Goal: Task Accomplishment & Management: Complete application form

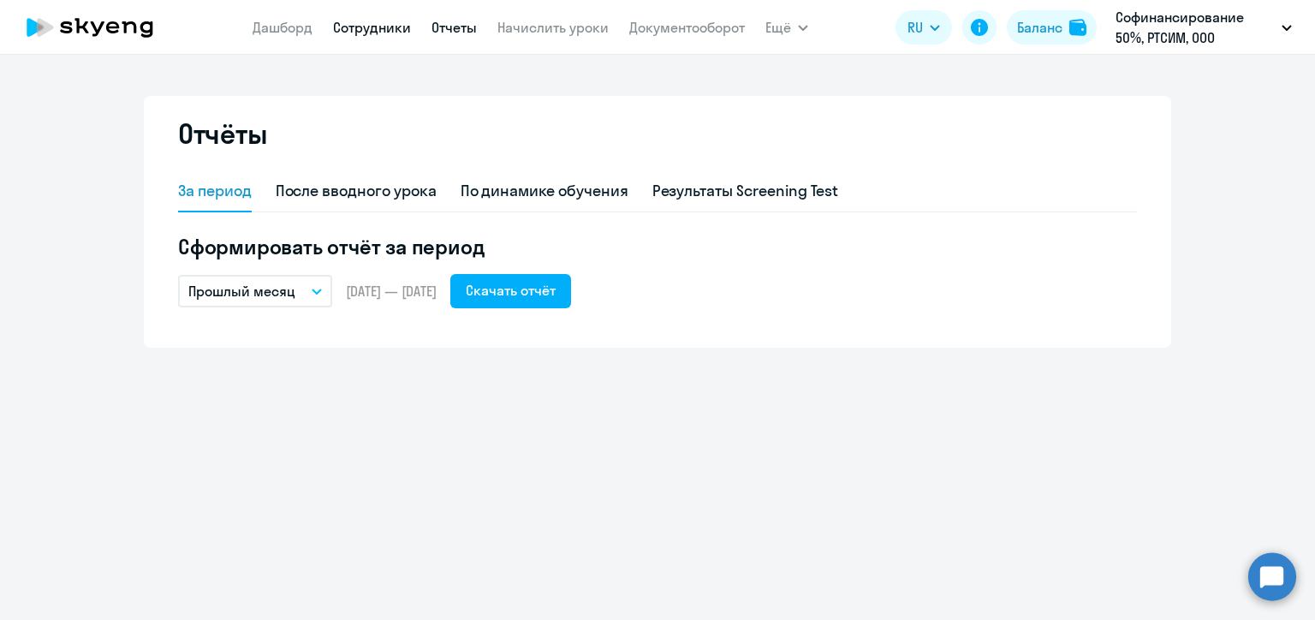
click at [390, 32] on link "Сотрудники" at bounding box center [372, 27] width 78 height 17
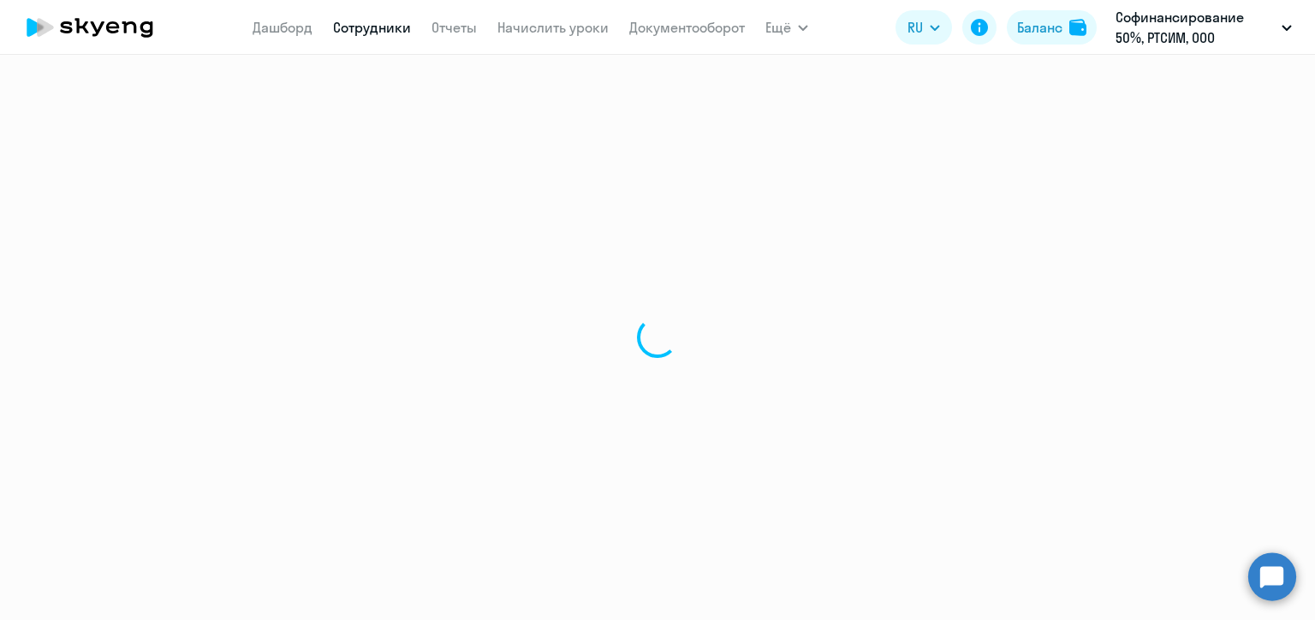
select select "30"
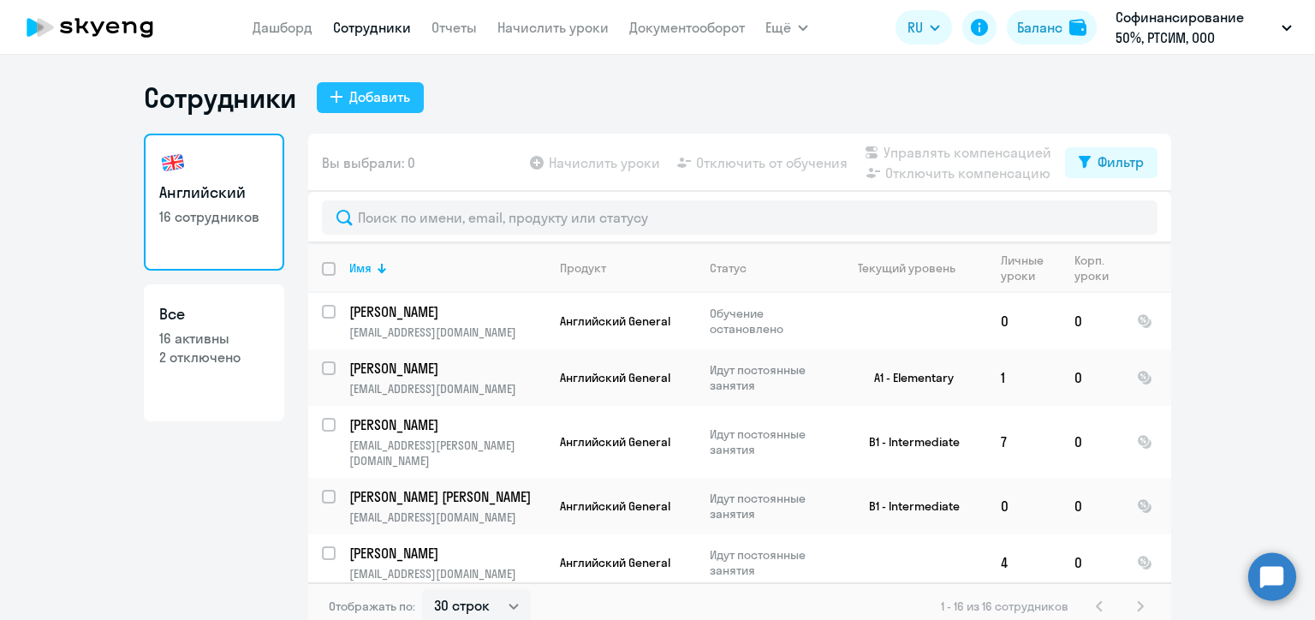
click at [389, 93] on div "Добавить" at bounding box center [379, 96] width 61 height 21
select select "english_adult_not_native_speaker"
select select "3"
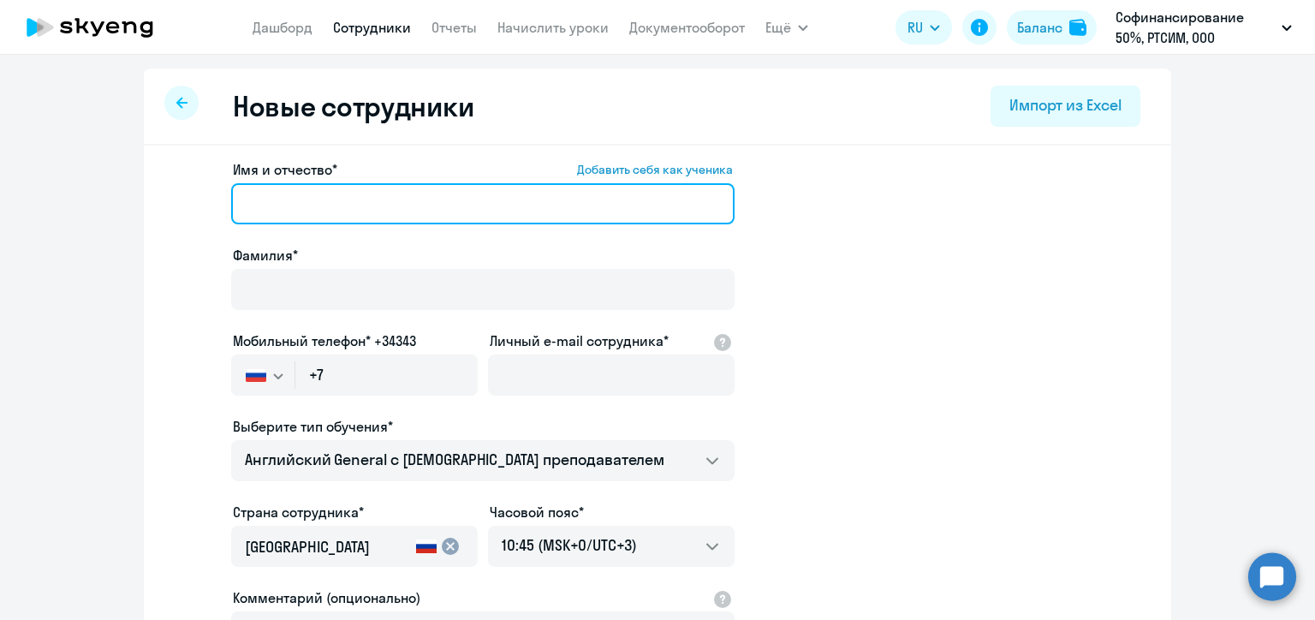
click at [311, 199] on input "Имя и отчество* Добавить себя как ученика" at bounding box center [482, 203] width 503 height 41
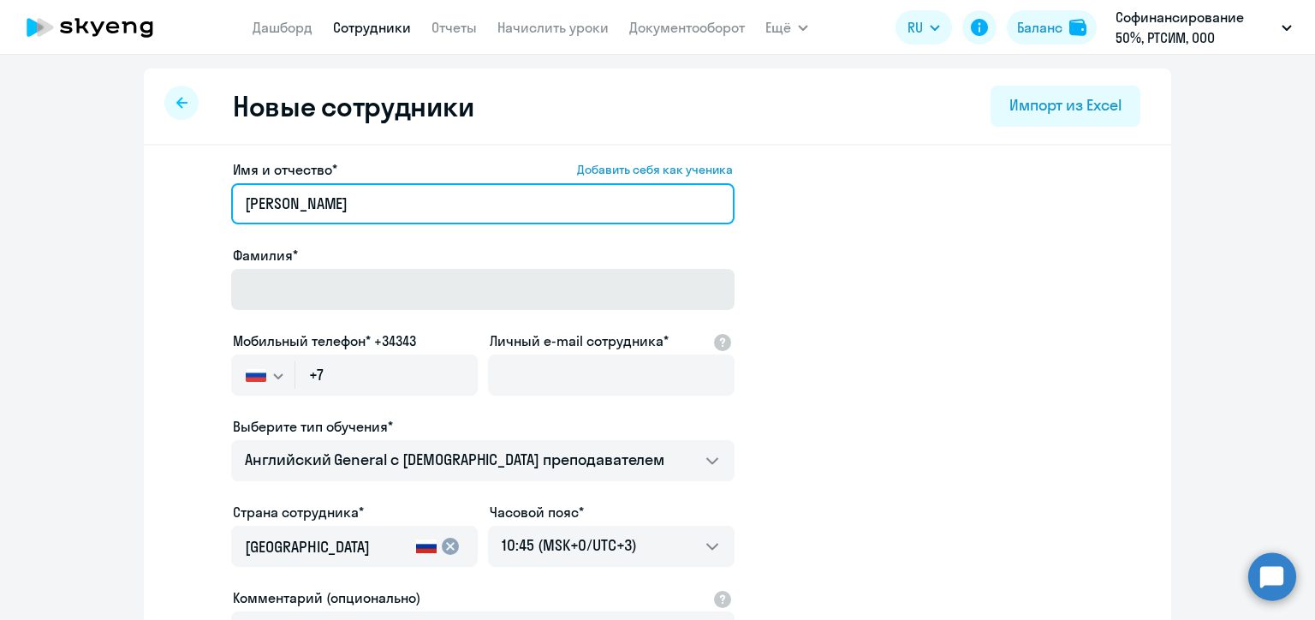
type input "[PERSON_NAME]"
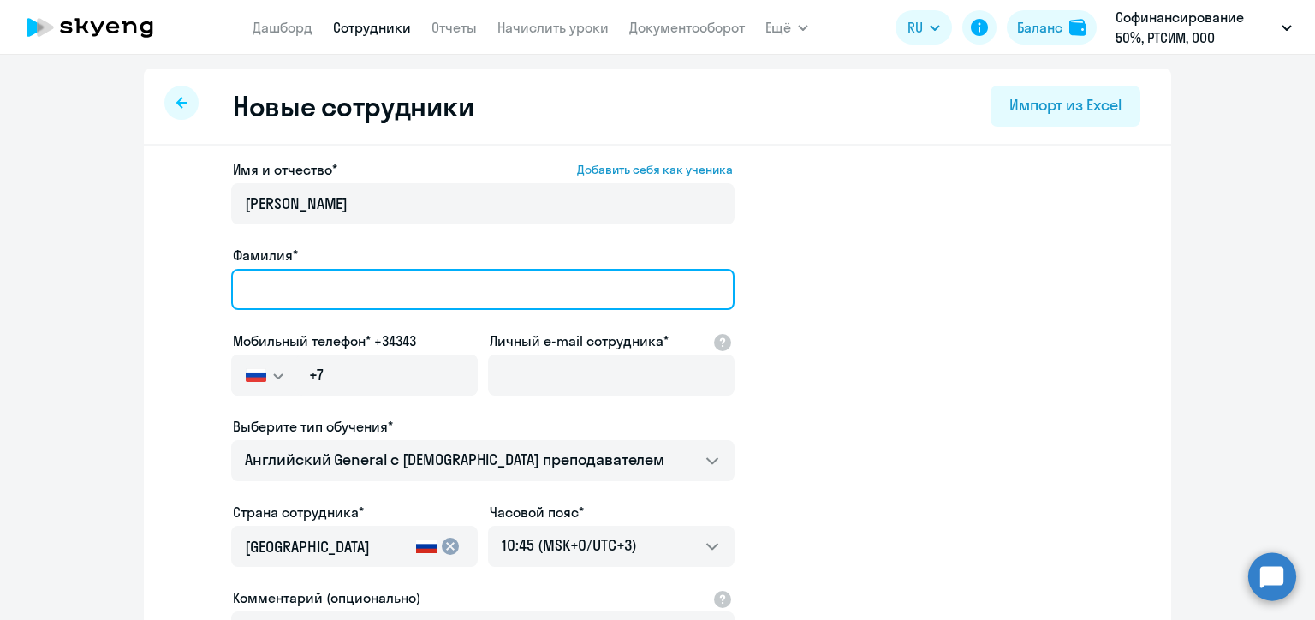
click at [308, 288] on input "Фамилия*" at bounding box center [482, 289] width 503 height 41
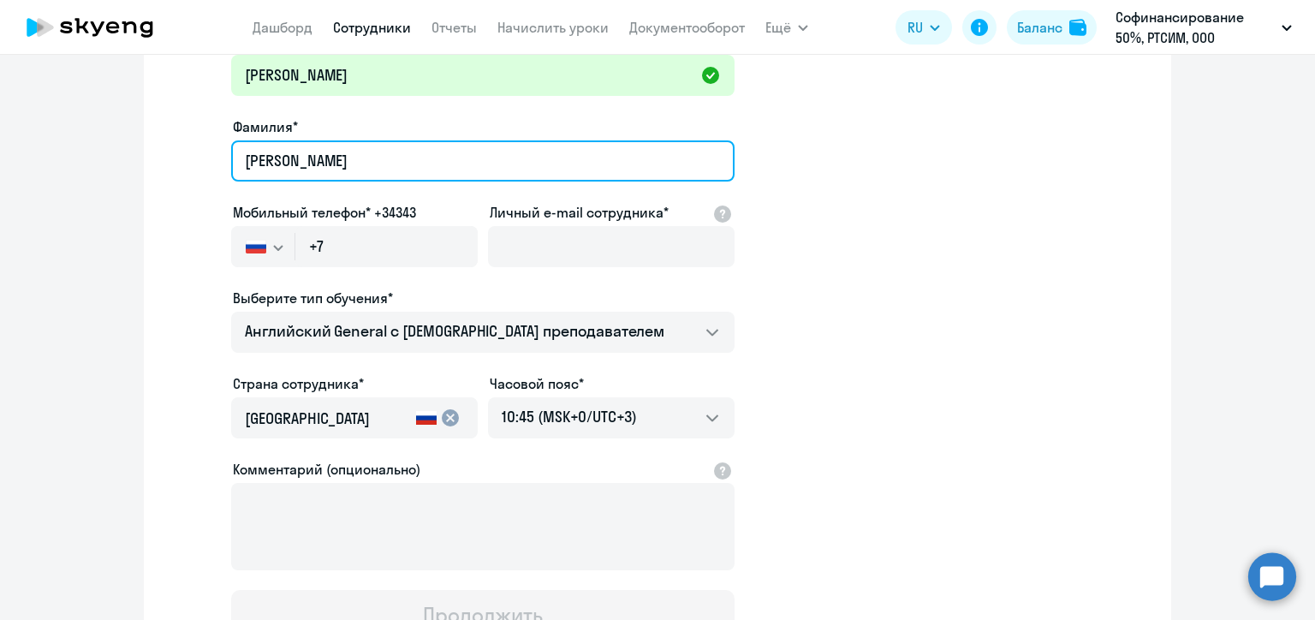
scroll to position [171, 0]
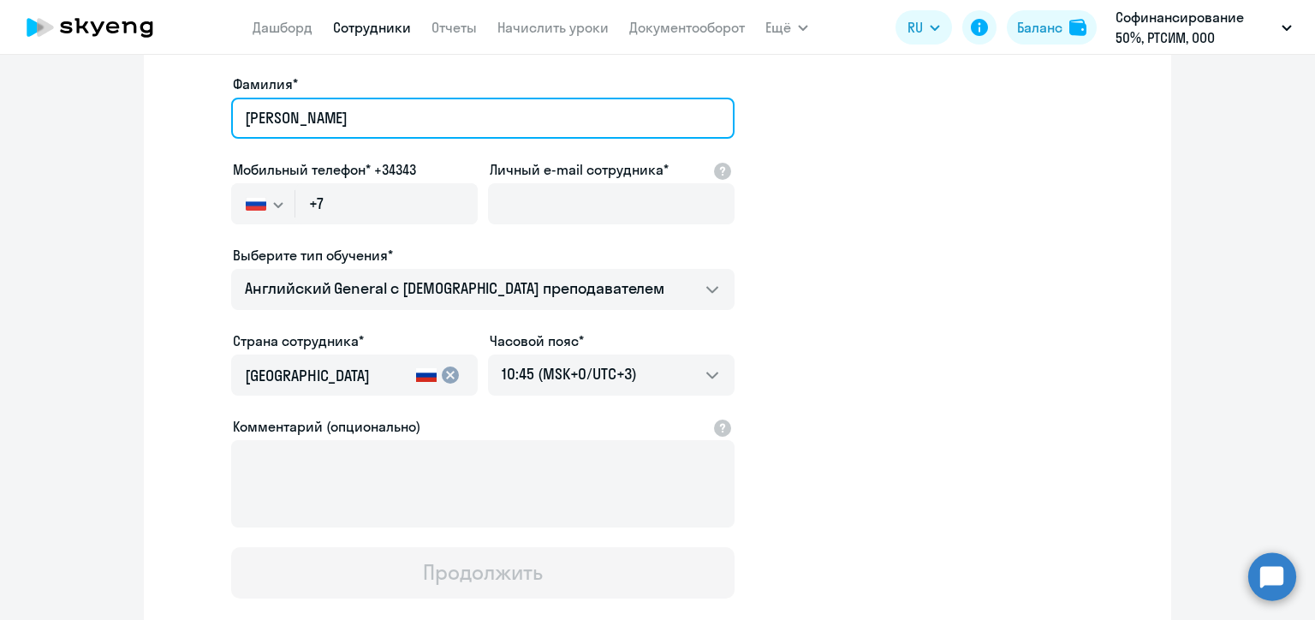
type input "[PERSON_NAME]"
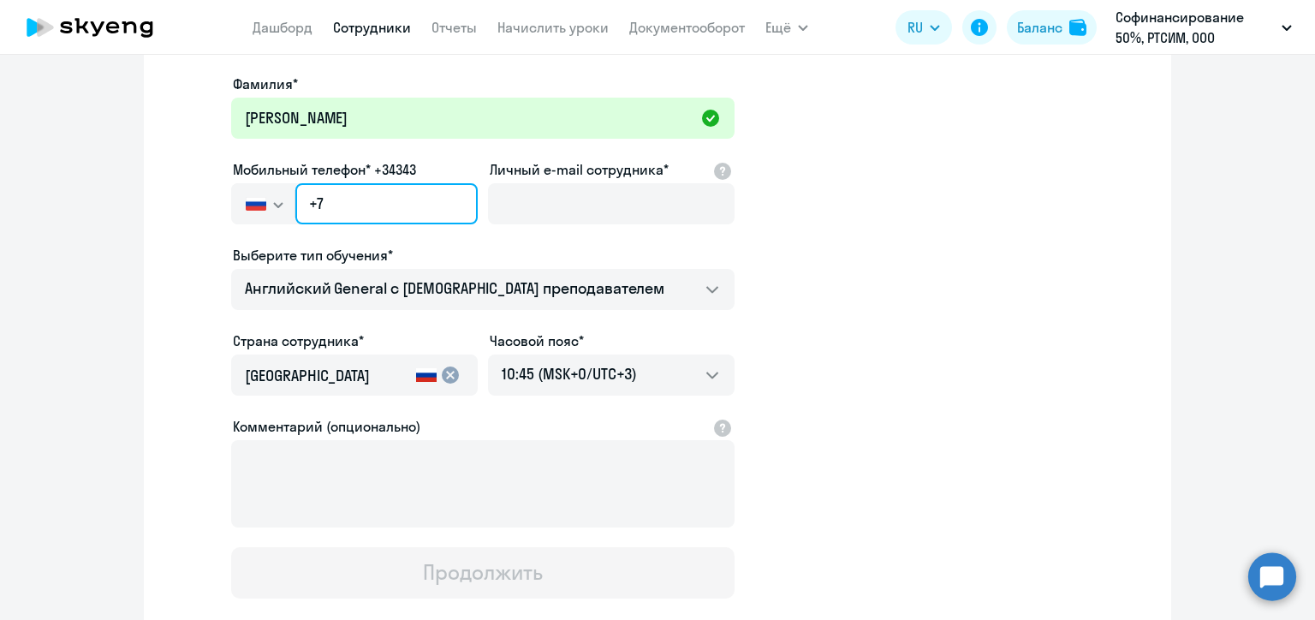
paste input "[PHONE_NUMBER]"
type input "[PHONE_NUMBER]"
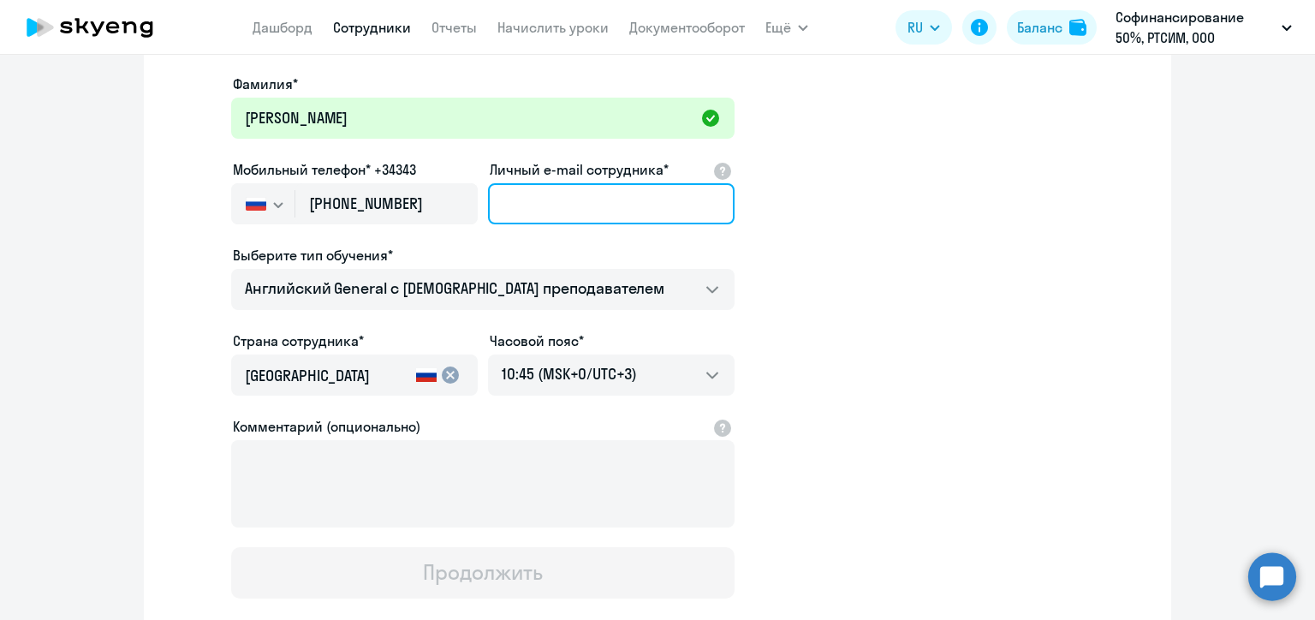
click at [526, 205] on input "Личный e-mail сотрудника*" at bounding box center [611, 203] width 246 height 41
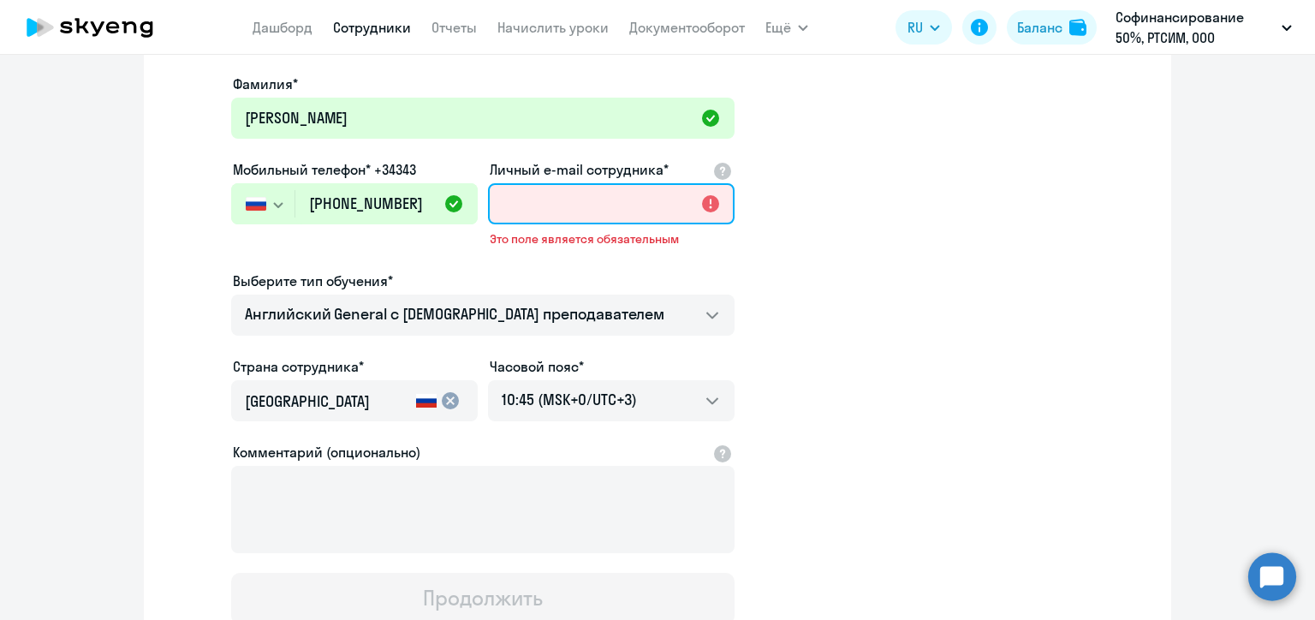
paste input "[EMAIL_ADDRESS][PERSON_NAME][DOMAIN_NAME]"
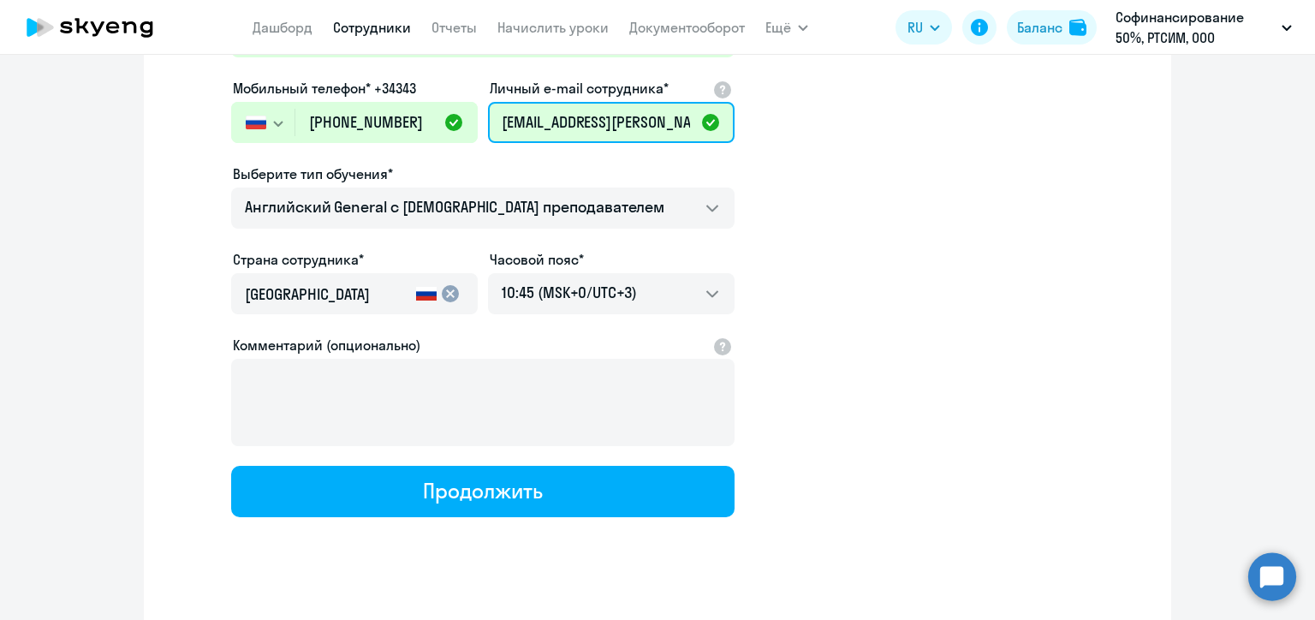
scroll to position [257, 0]
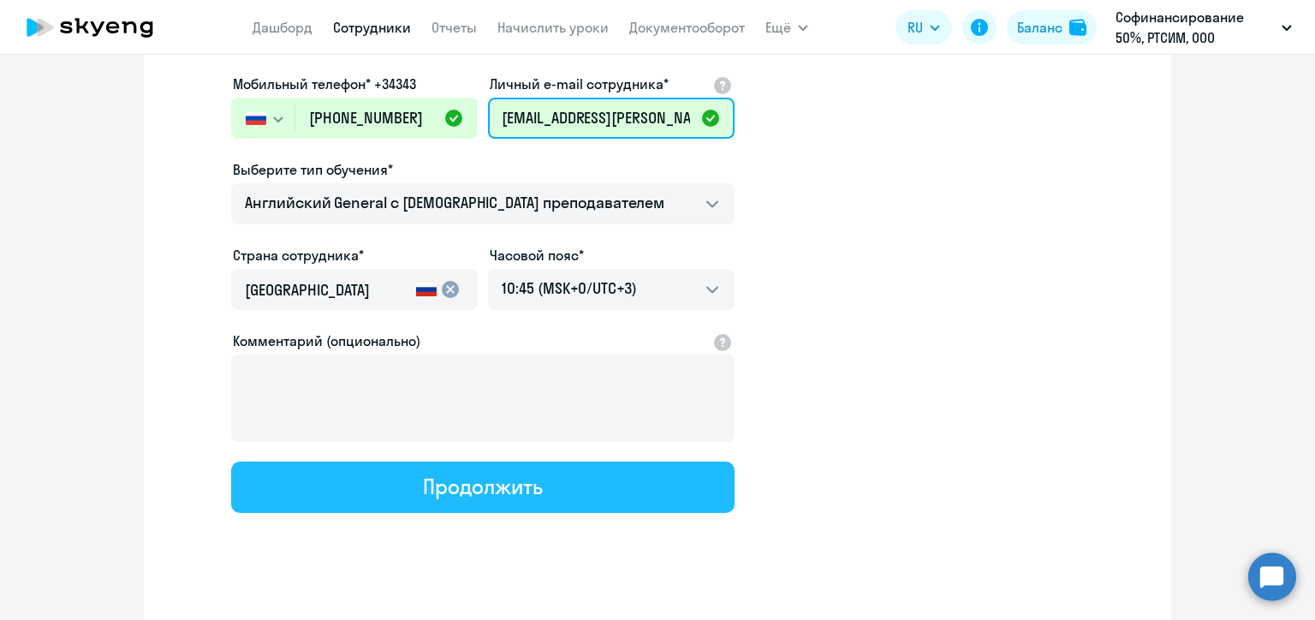
type input "[EMAIL_ADDRESS][PERSON_NAME][DOMAIN_NAME]"
click at [346, 478] on button "Продолжить" at bounding box center [482, 486] width 503 height 51
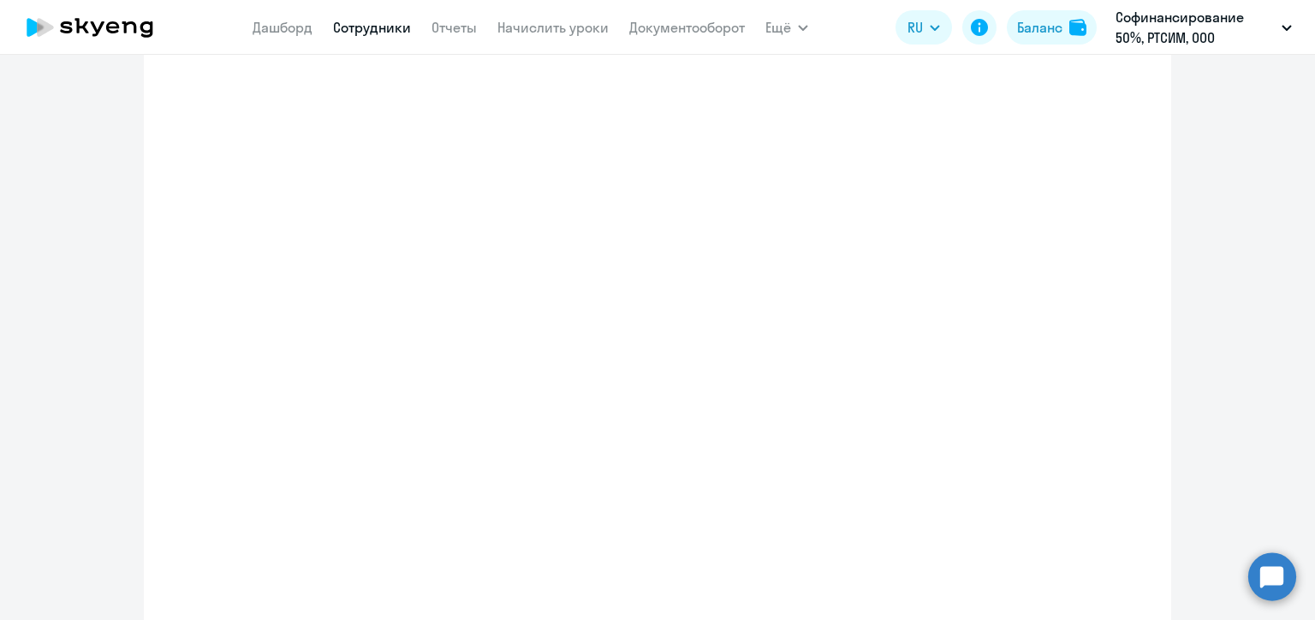
select select "english_adult_not_native_speaker"
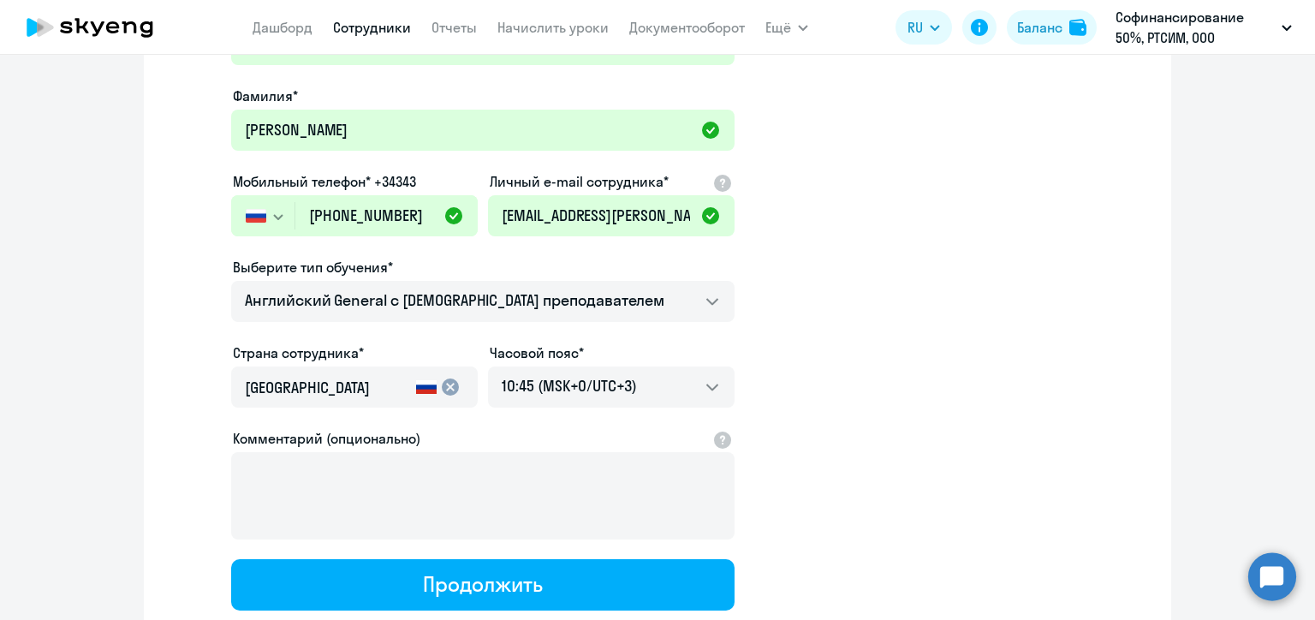
scroll to position [0, 0]
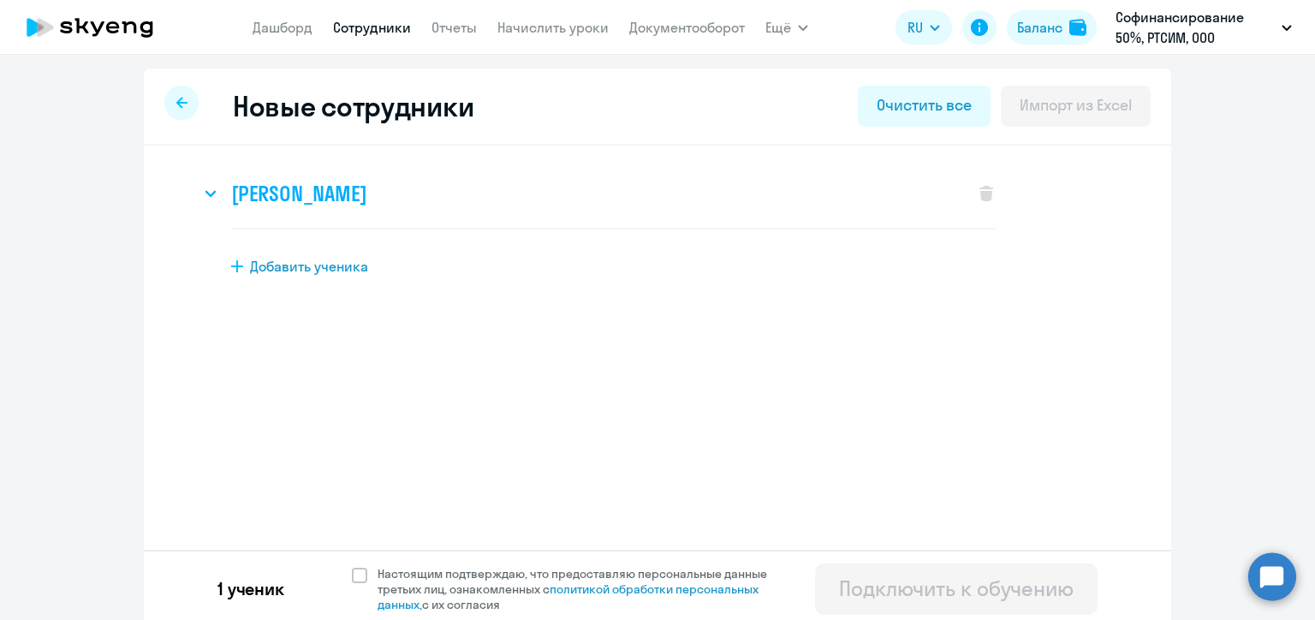
click at [207, 194] on icon at bounding box center [211, 193] width 12 height 7
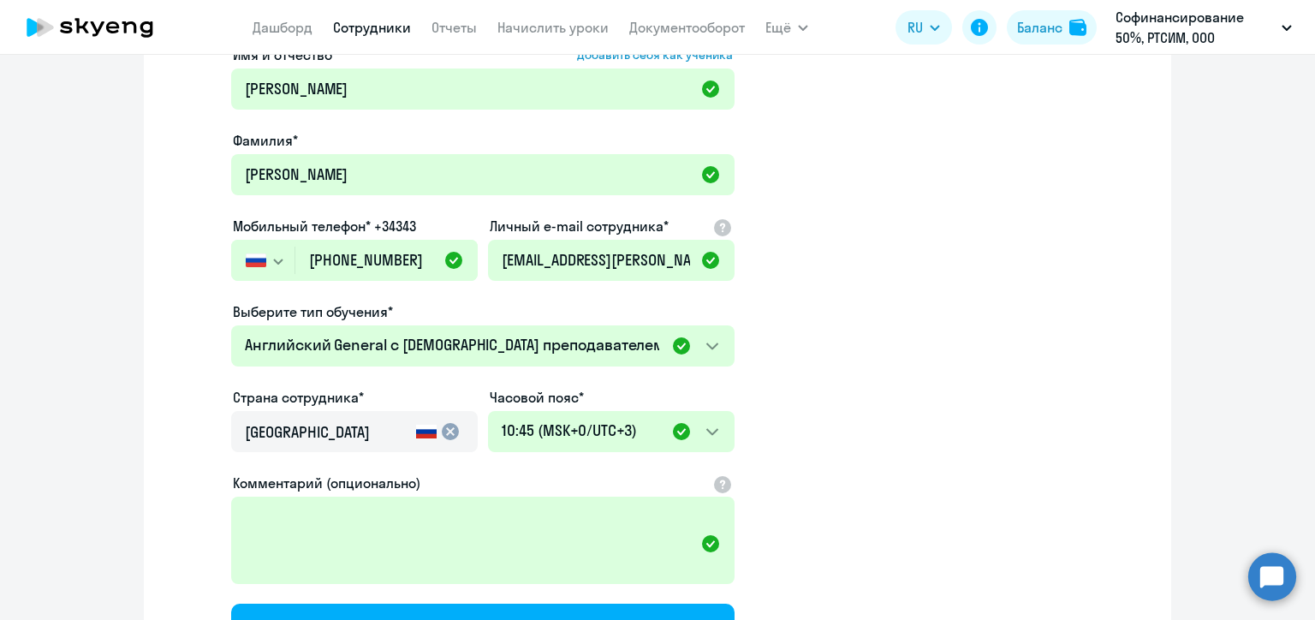
scroll to position [257, 0]
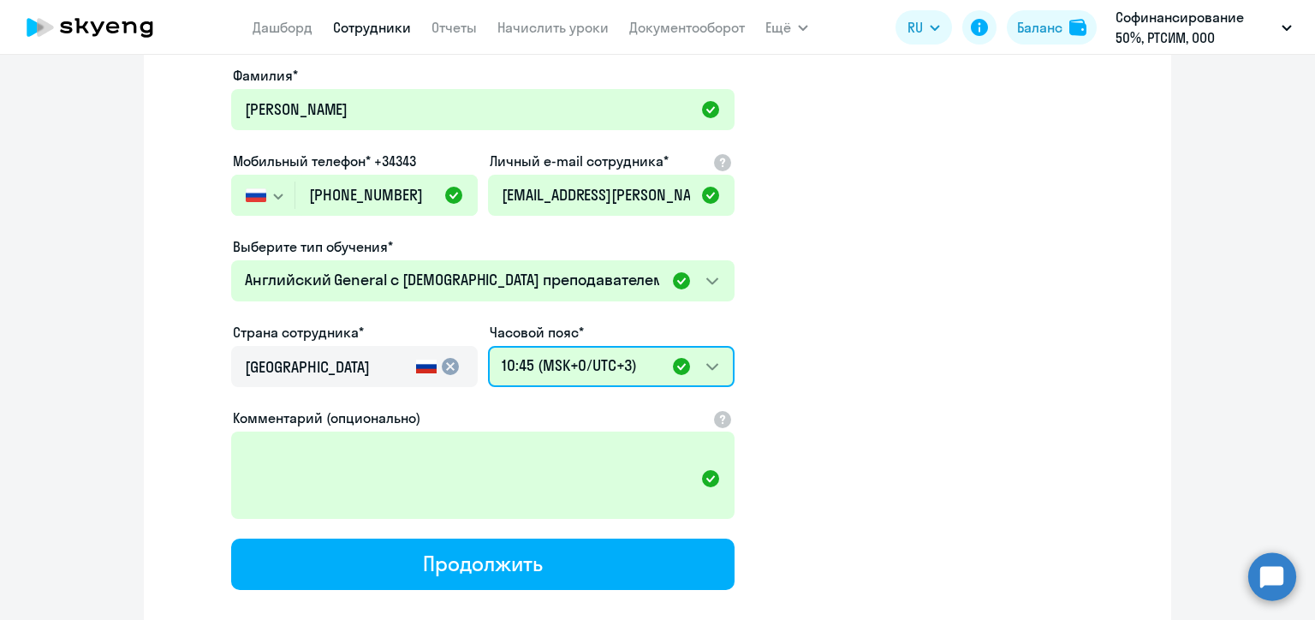
click at [716, 365] on select "20:45 (MSK-14/UTC-11) 21:45 (MSK-13/UTC-10) 22:45 (MSK-12/UTC-9) 23:45 (MSK-11/…" at bounding box center [611, 366] width 246 height 41
click at [488, 346] on select "20:45 (MSK-14/UTC-11) 21:45 (MSK-13/UTC-10) 22:45 (MSK-12/UTC-9) 23:45 (MSK-11/…" at bounding box center [611, 366] width 246 height 41
click at [703, 372] on select "20:45 (MSK-14/UTC-11) 21:45 (MSK-13/UTC-10) 22:45 (MSK-12/UTC-9) 23:45 (MSK-11/…" at bounding box center [611, 366] width 246 height 41
select select "10"
click at [488, 346] on select "20:45 (MSK-14/UTC-11) 21:45 (MSK-13/UTC-10) 22:45 (MSK-12/UTC-9) 23:45 (MSK-11/…" at bounding box center [611, 366] width 246 height 41
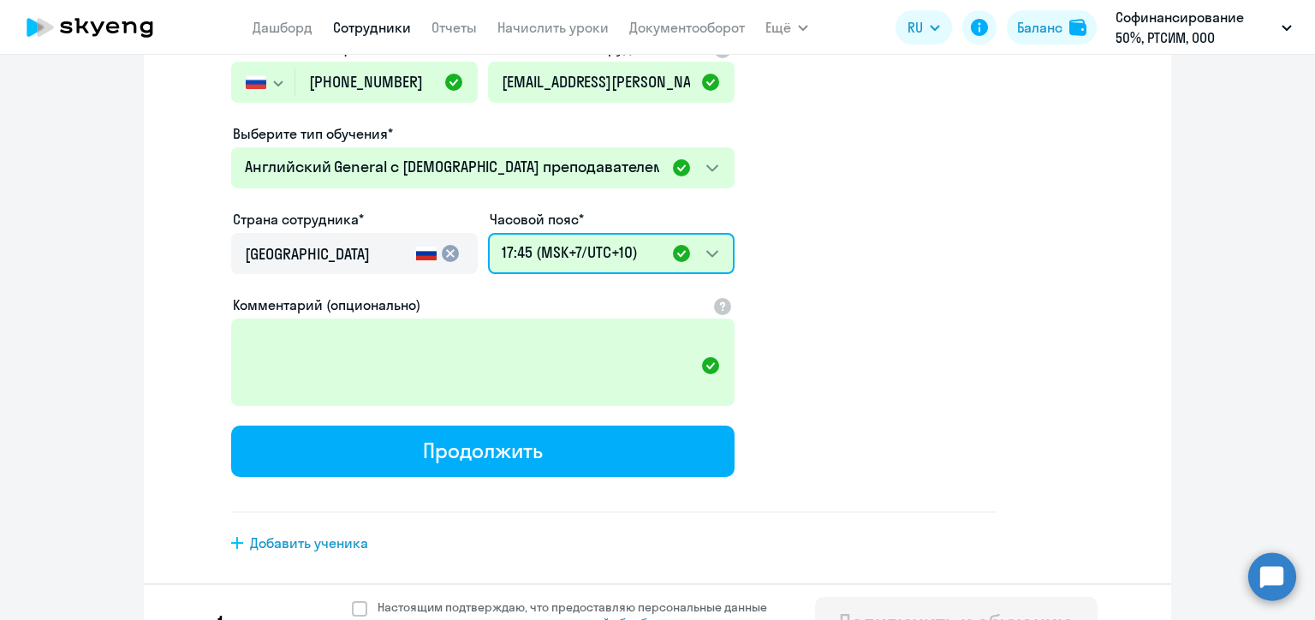
scroll to position [407, 0]
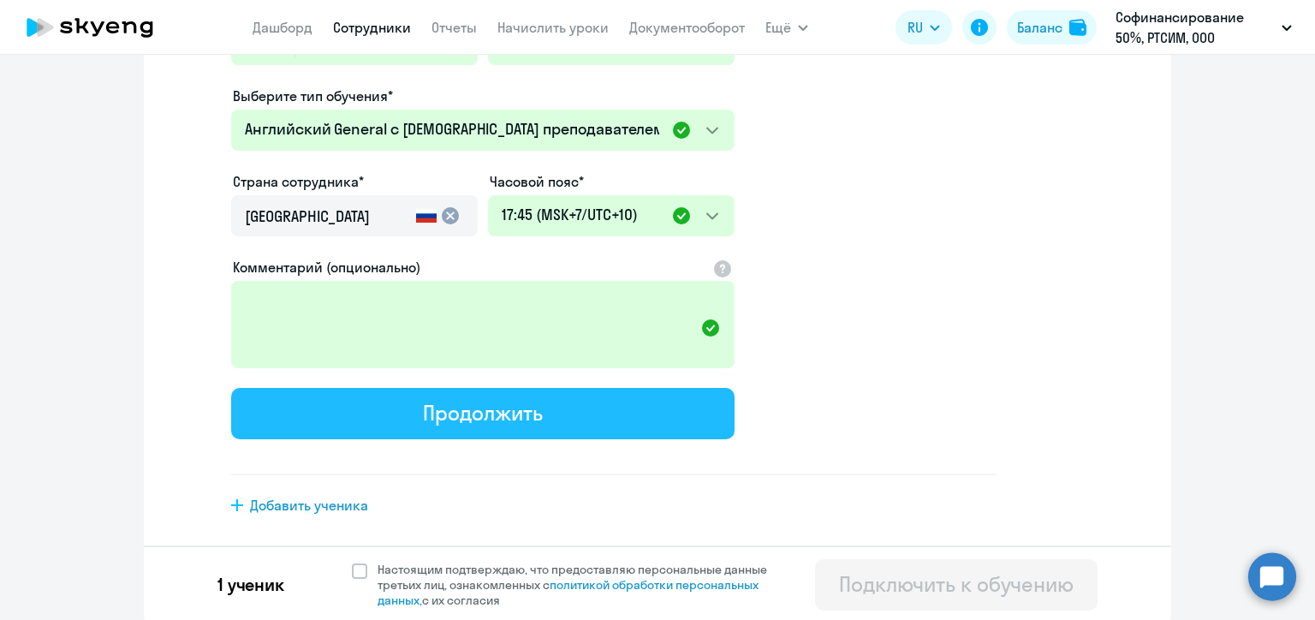
click at [502, 426] on button "Продолжить" at bounding box center [482, 413] width 503 height 51
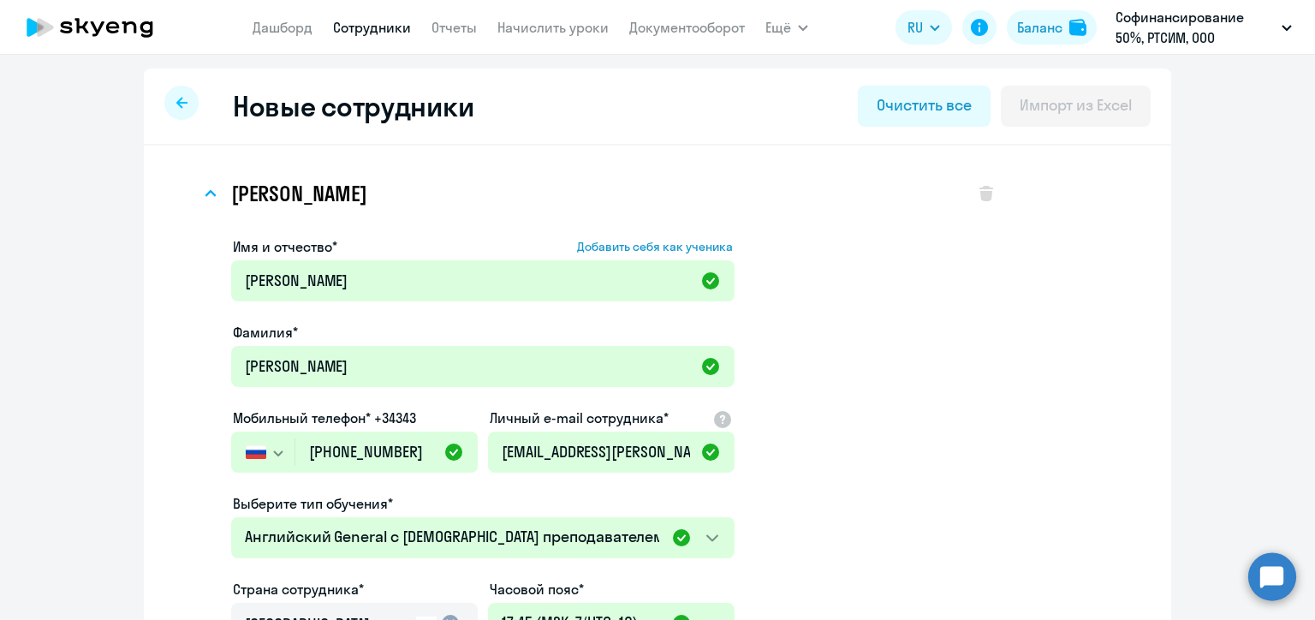
select select "english_adult_not_native_speaker"
select select "10"
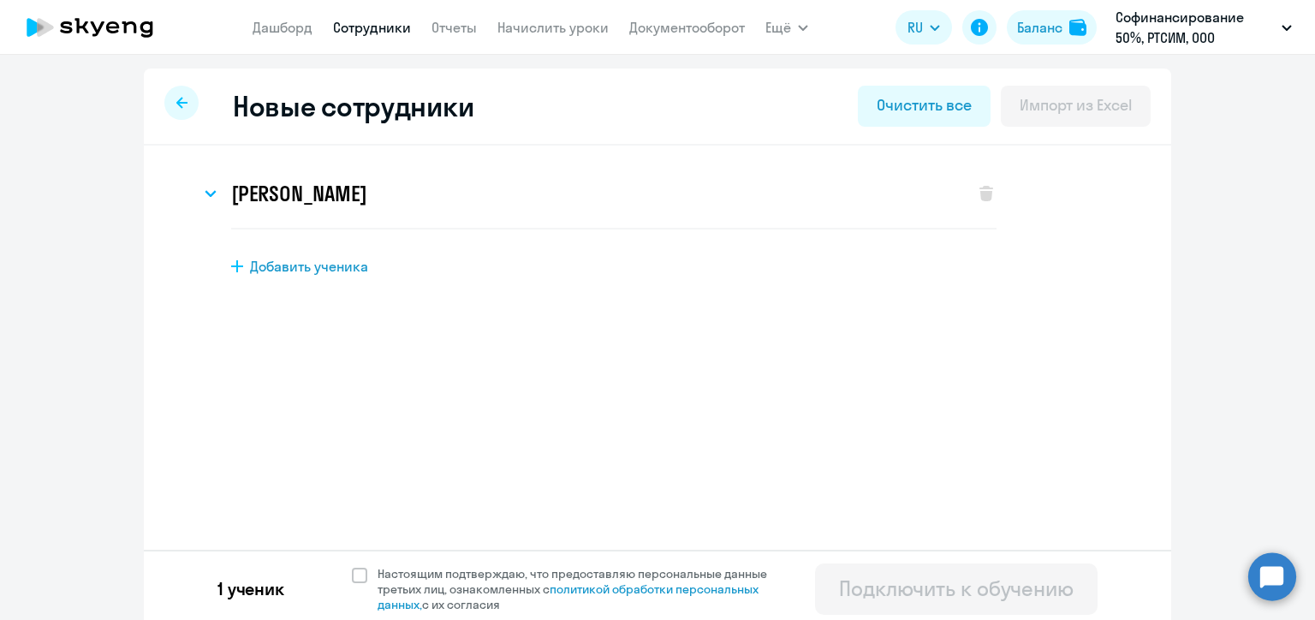
scroll to position [7, 0]
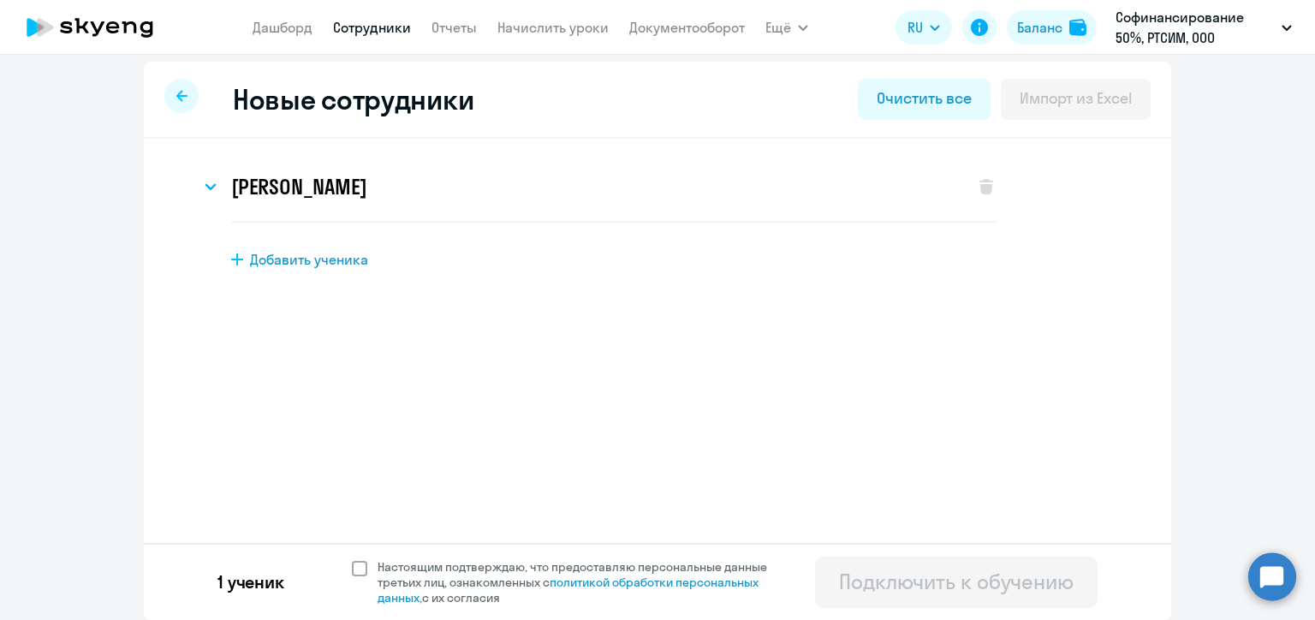
click at [352, 568] on span at bounding box center [359, 568] width 15 height 15
click at [351, 559] on input "Настоящим подтверждаю, что предоставляю персональные данные третьих лиц, ознако…" at bounding box center [351, 558] width 1 height 1
checkbox input "true"
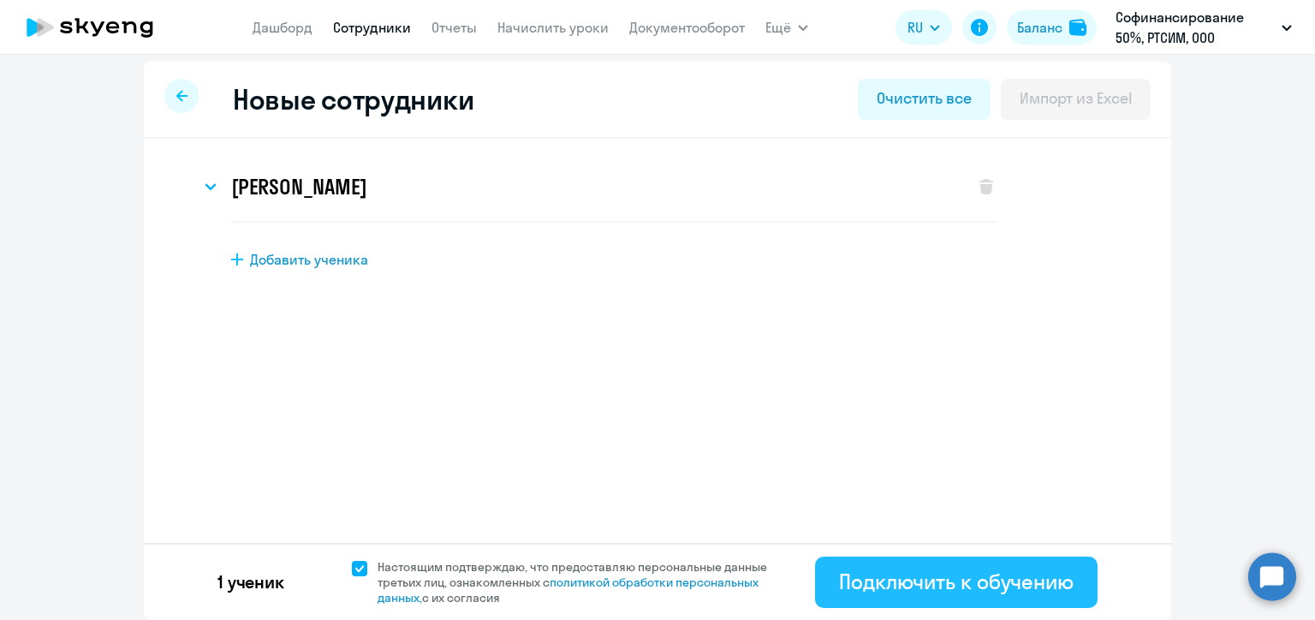
click at [876, 595] on button "Подключить к обучению" at bounding box center [956, 581] width 282 height 51
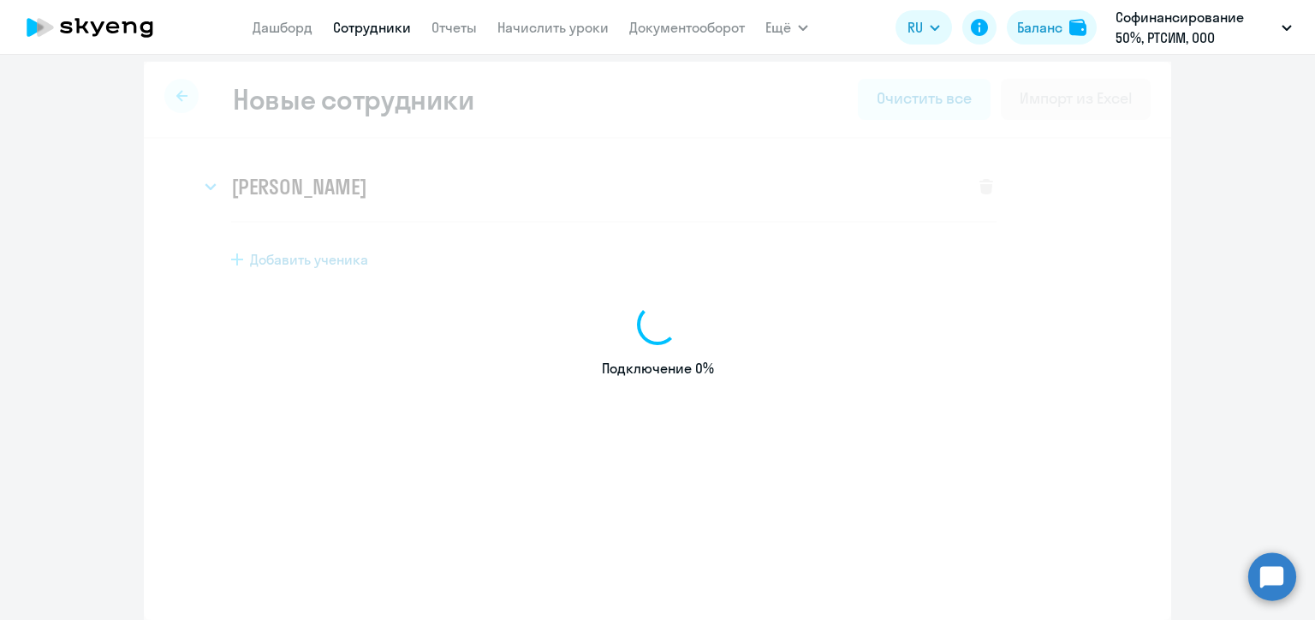
select select "english_adult_not_native_speaker"
select select "3"
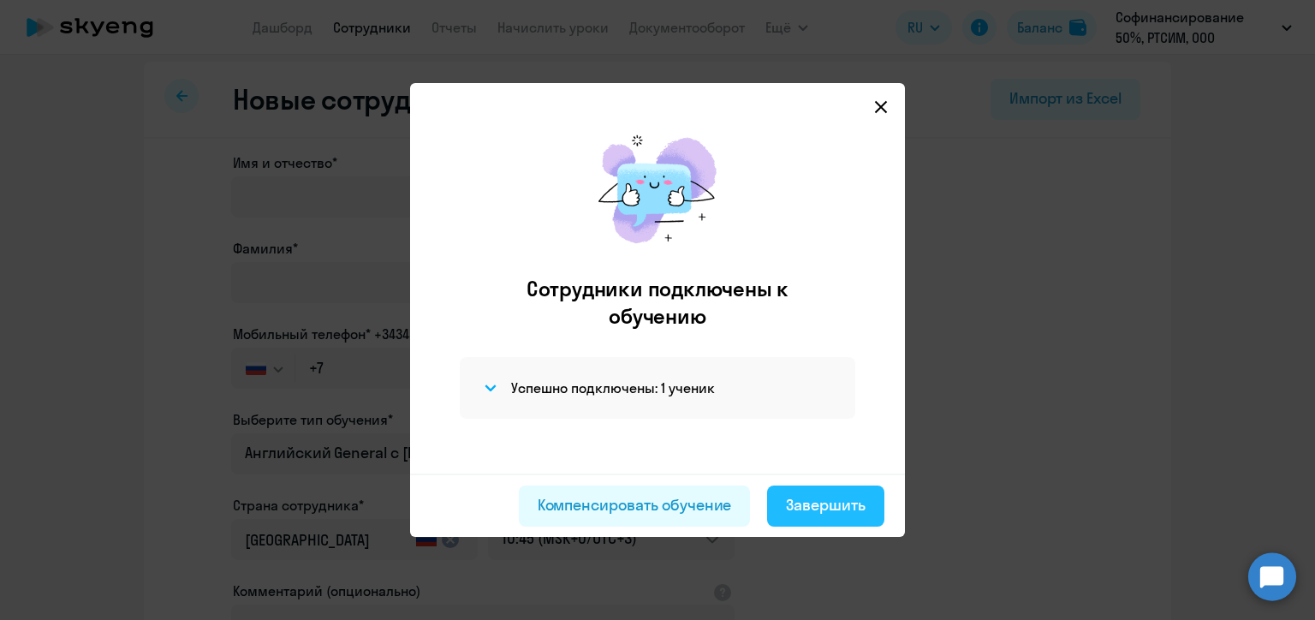
click at [811, 504] on div "Завершить" at bounding box center [826, 505] width 80 height 22
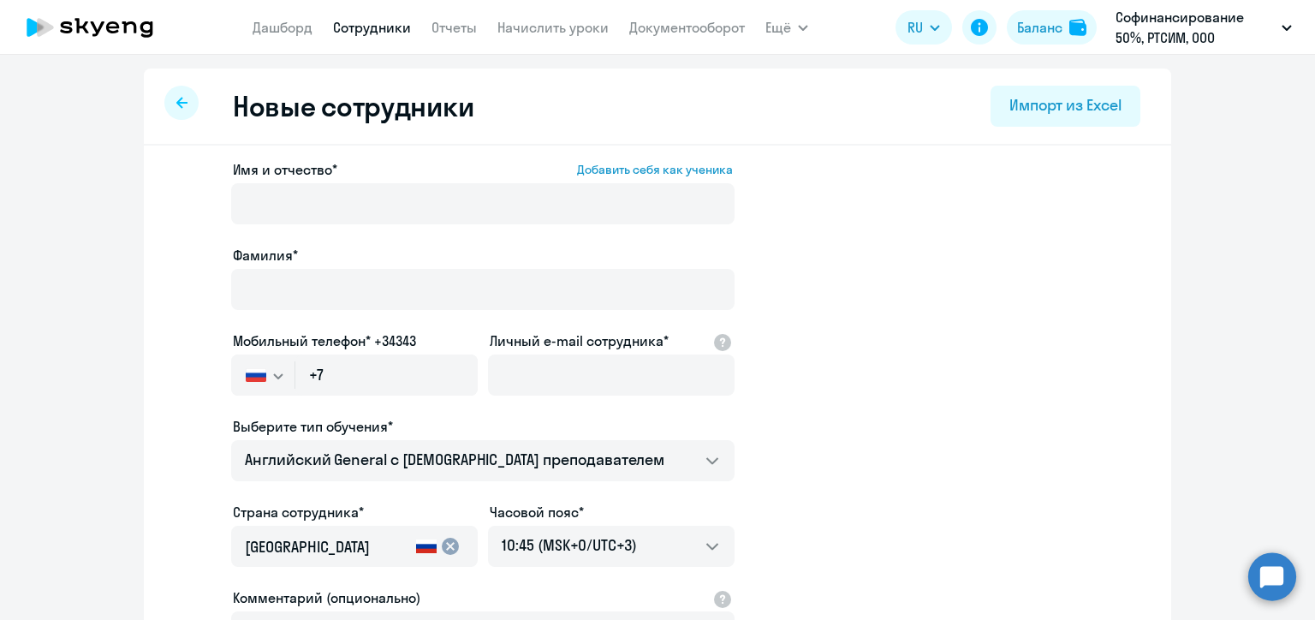
select select "30"
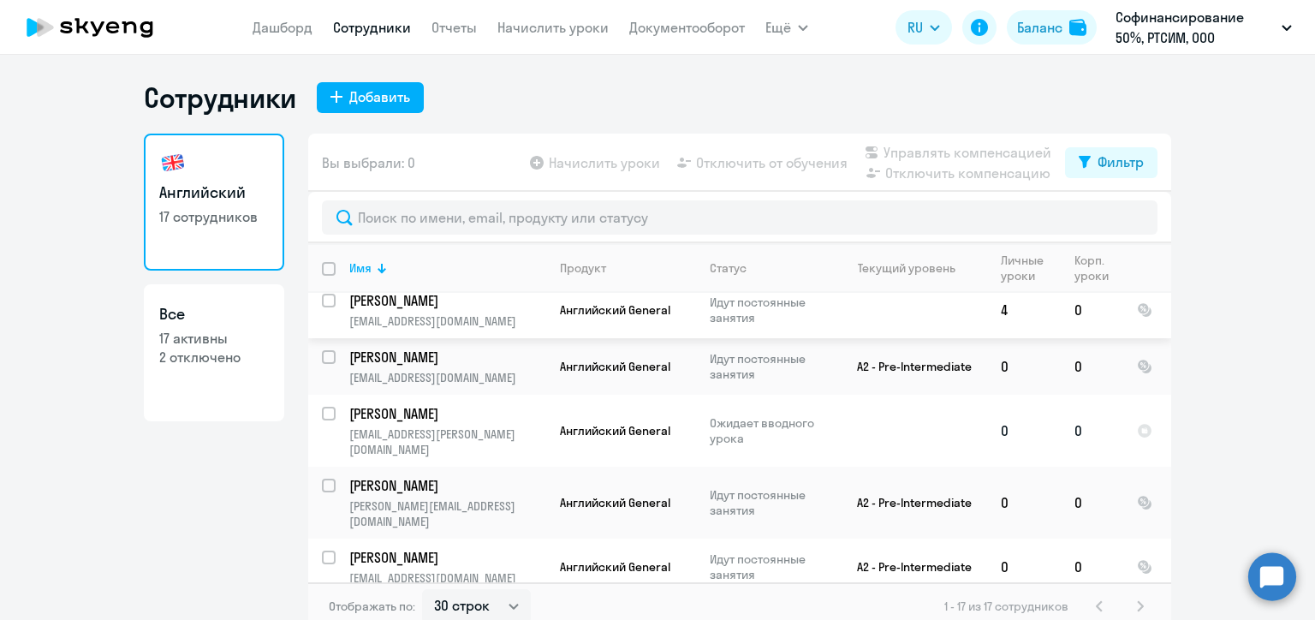
scroll to position [257, 0]
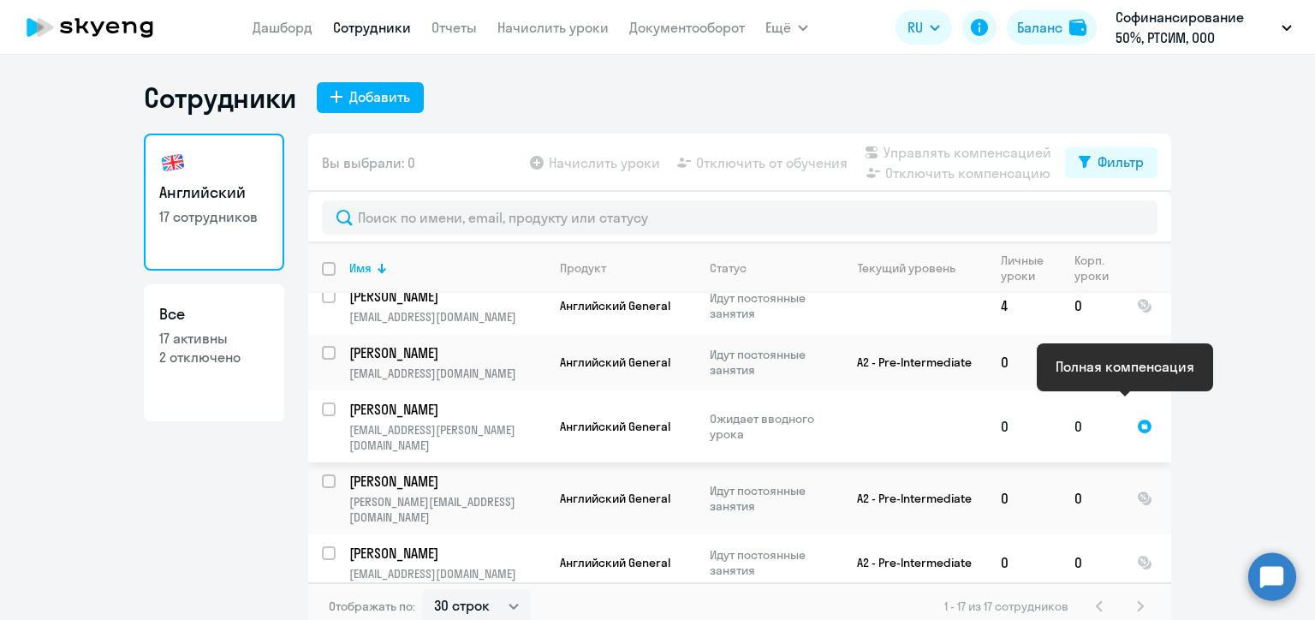
click at [1137, 419] on div at bounding box center [1144, 426] width 15 height 15
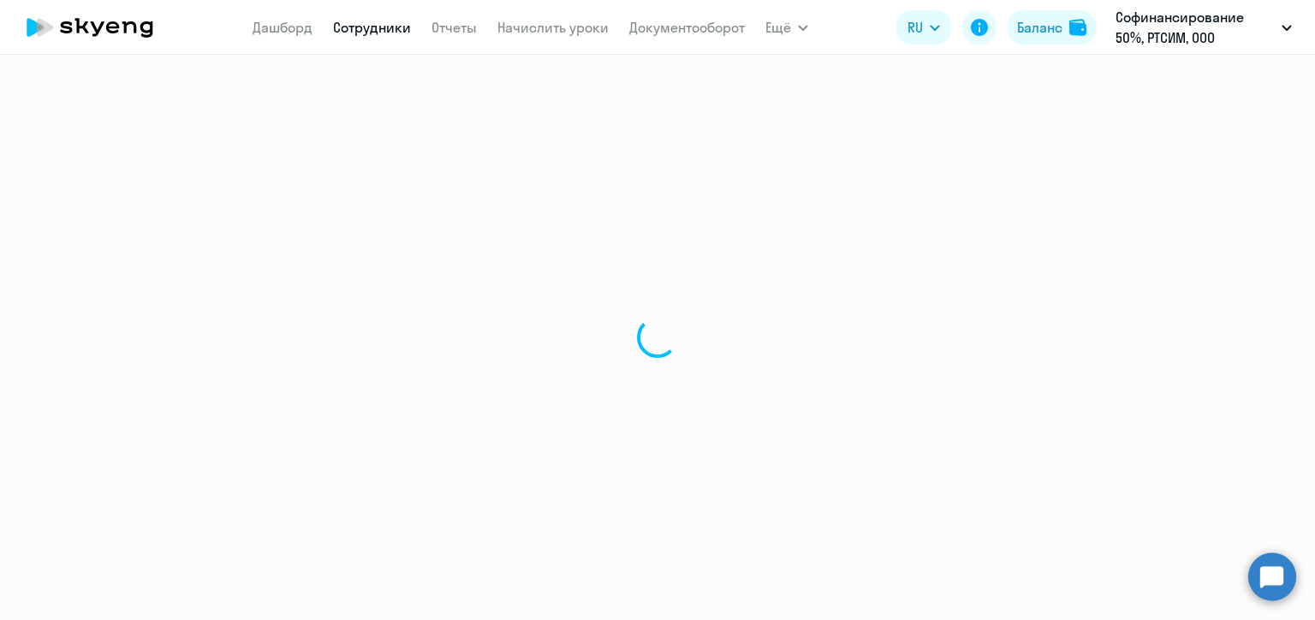
select select "english"
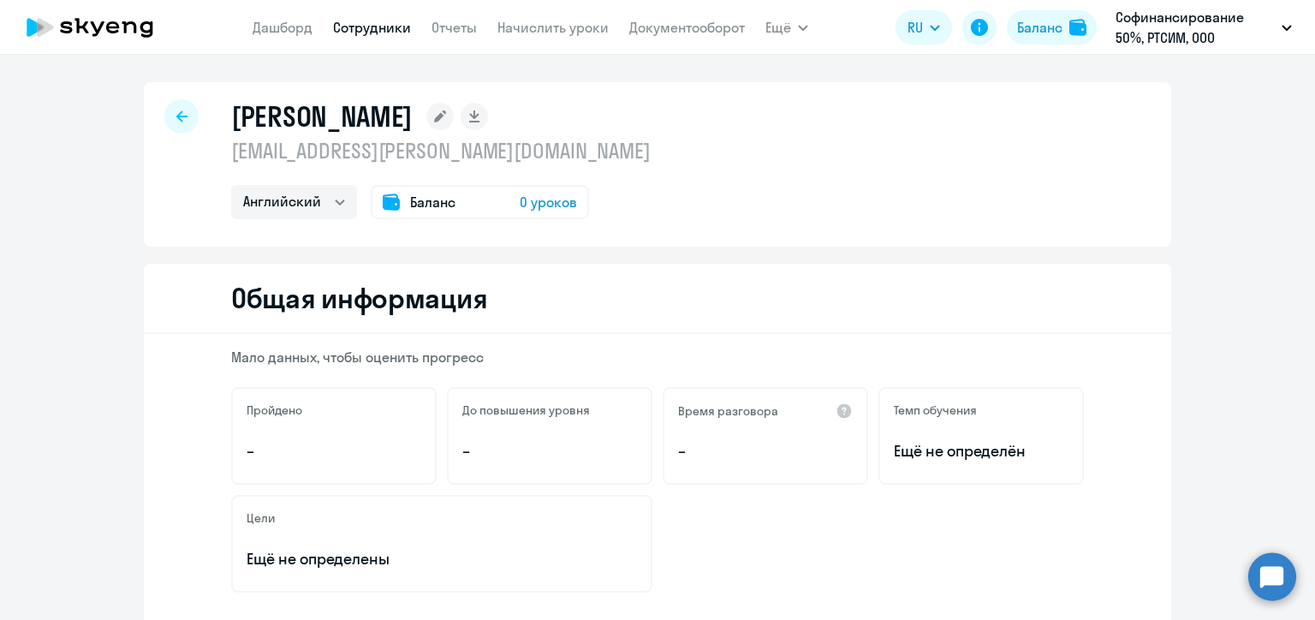
click at [454, 112] on rect at bounding box center [439, 116] width 27 height 27
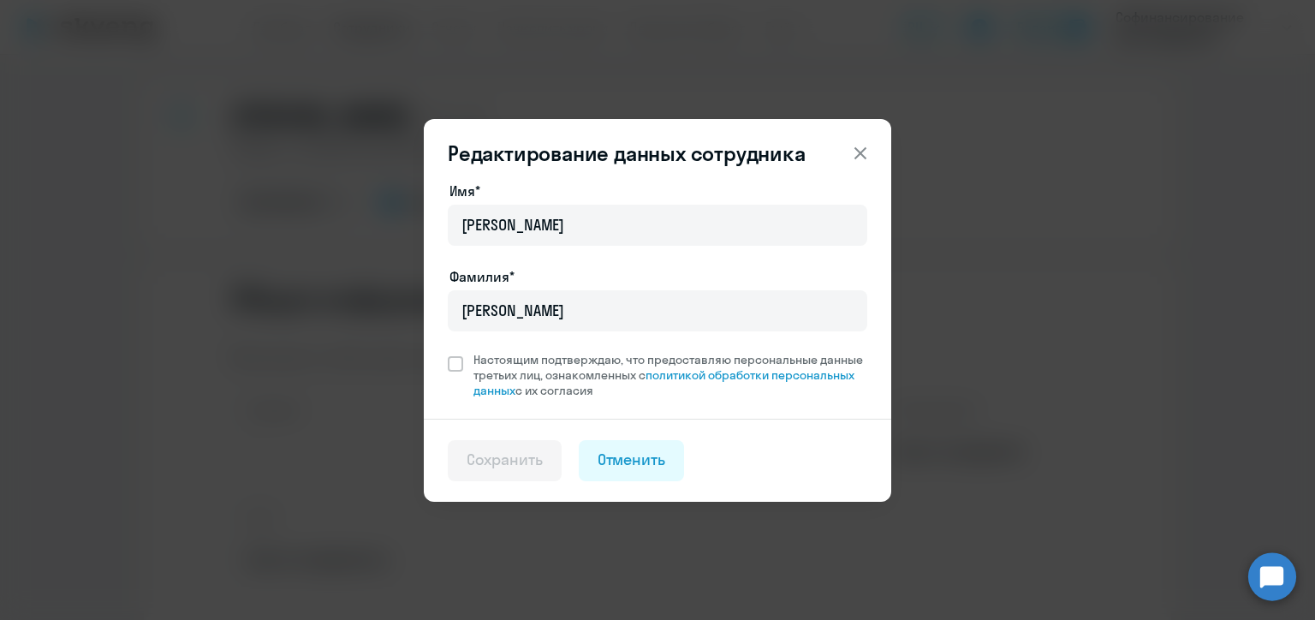
click at [858, 149] on icon at bounding box center [860, 153] width 21 height 21
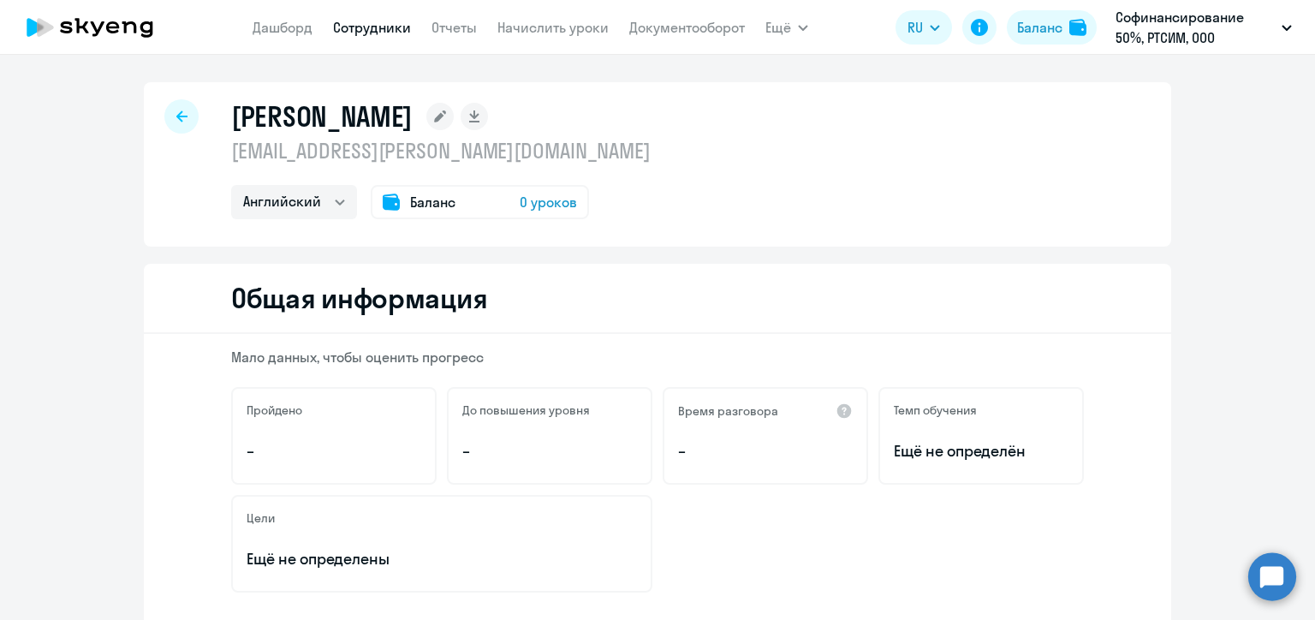
click at [182, 117] on div at bounding box center [181, 116] width 34 height 34
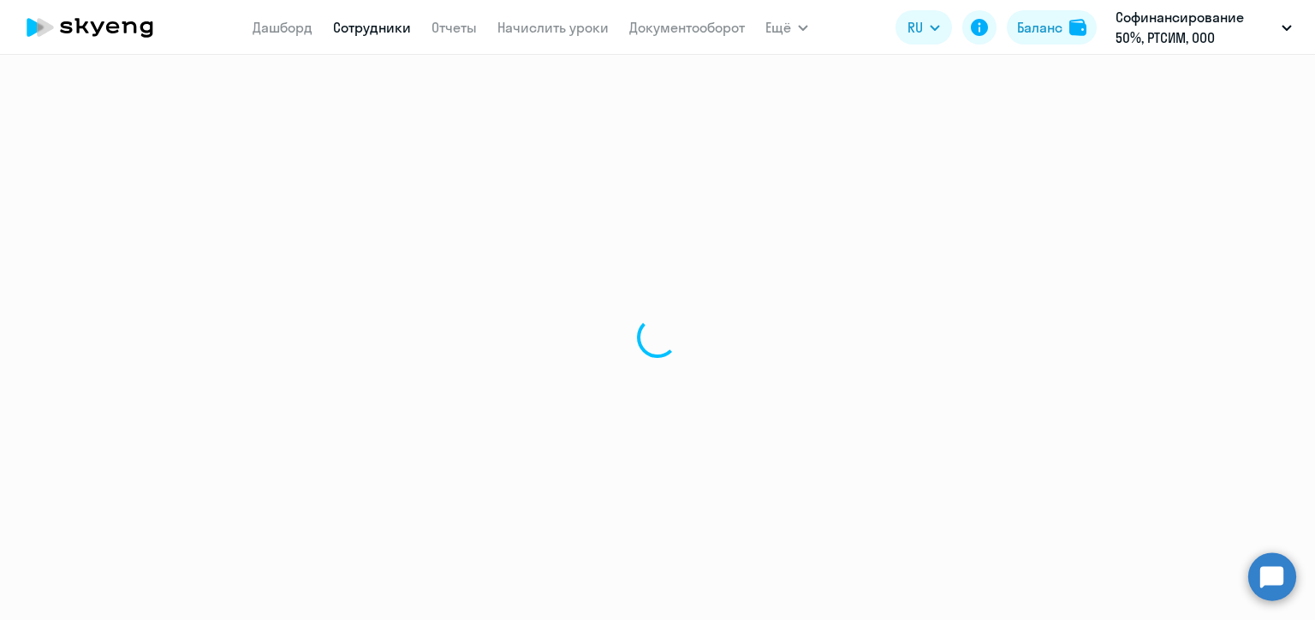
select select "30"
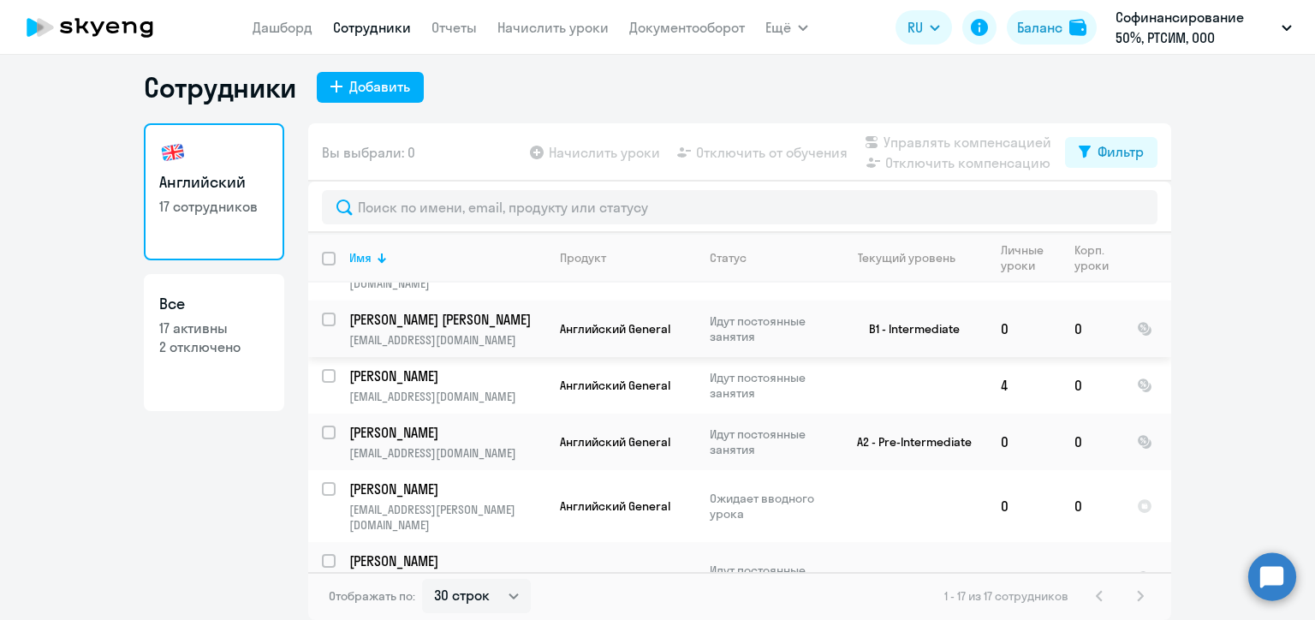
scroll to position [171, 0]
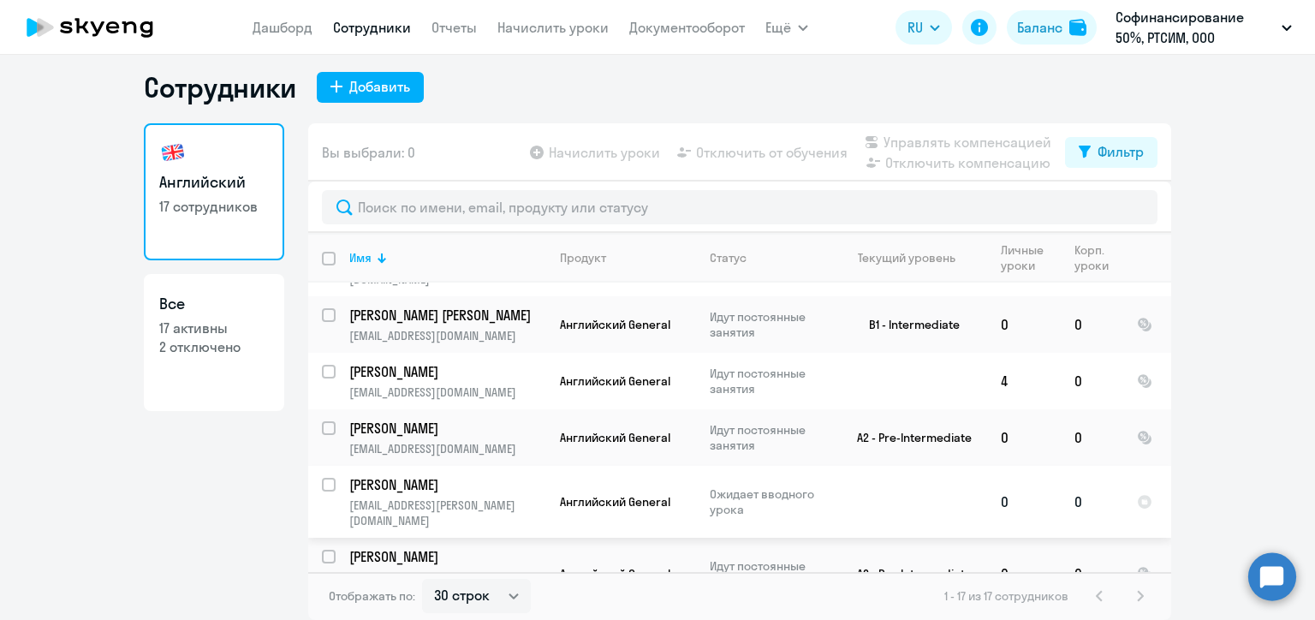
click at [324, 478] on input "select row 42284740" at bounding box center [339, 495] width 34 height 34
checkbox input "true"
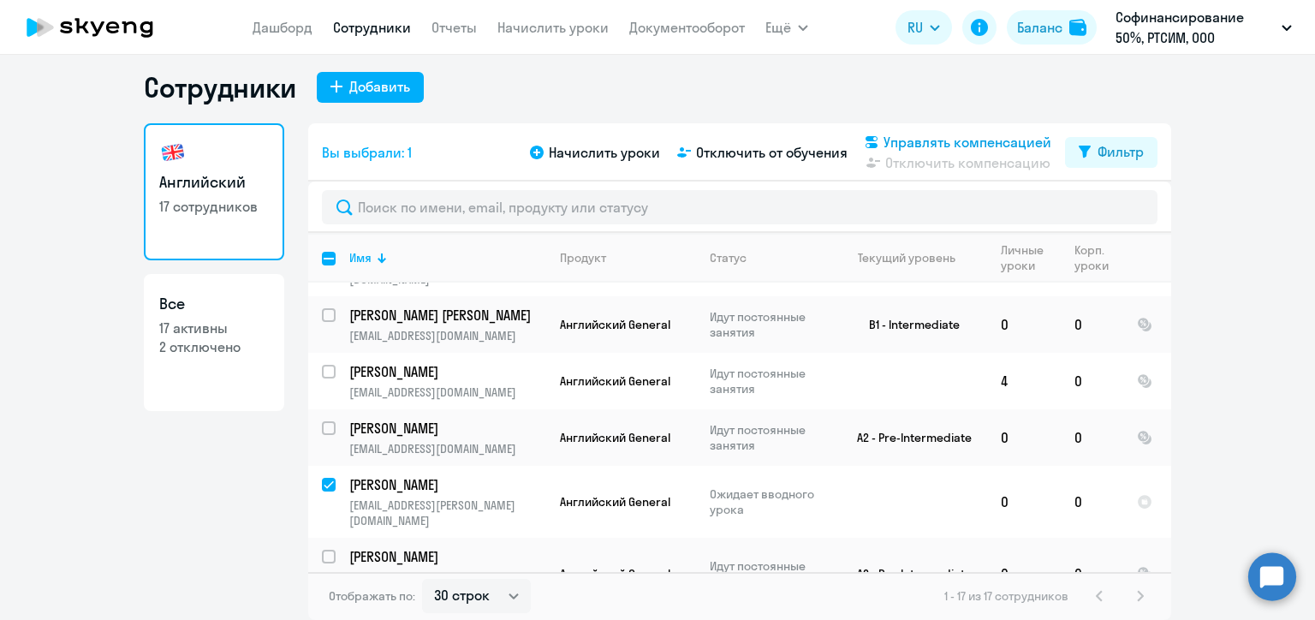
click at [935, 148] on span "Управлять компенсацией" at bounding box center [967, 142] width 168 height 21
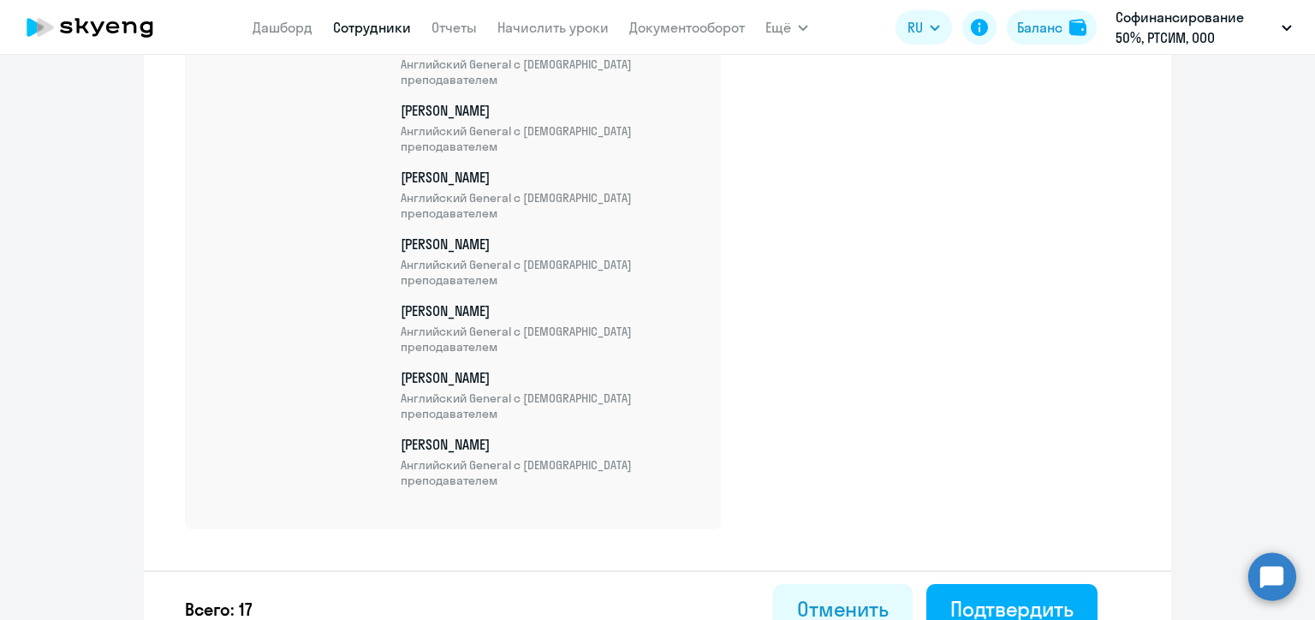
scroll to position [1168, 0]
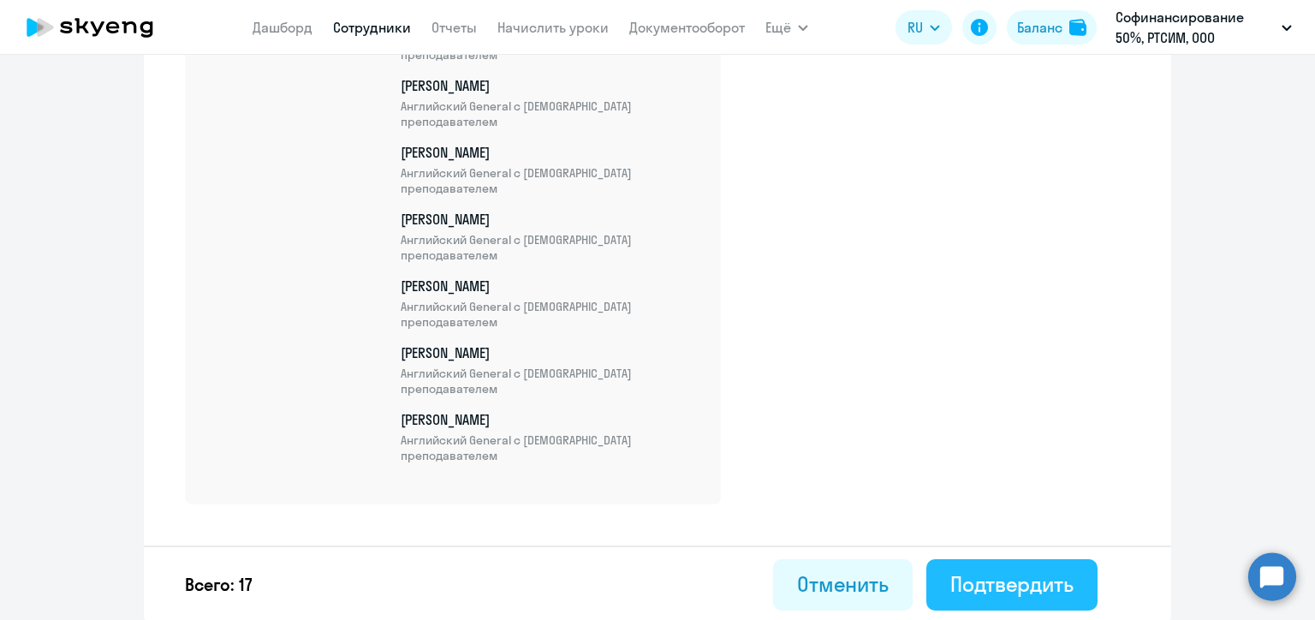
click at [1013, 591] on div "Подтвердить" at bounding box center [1011, 583] width 123 height 27
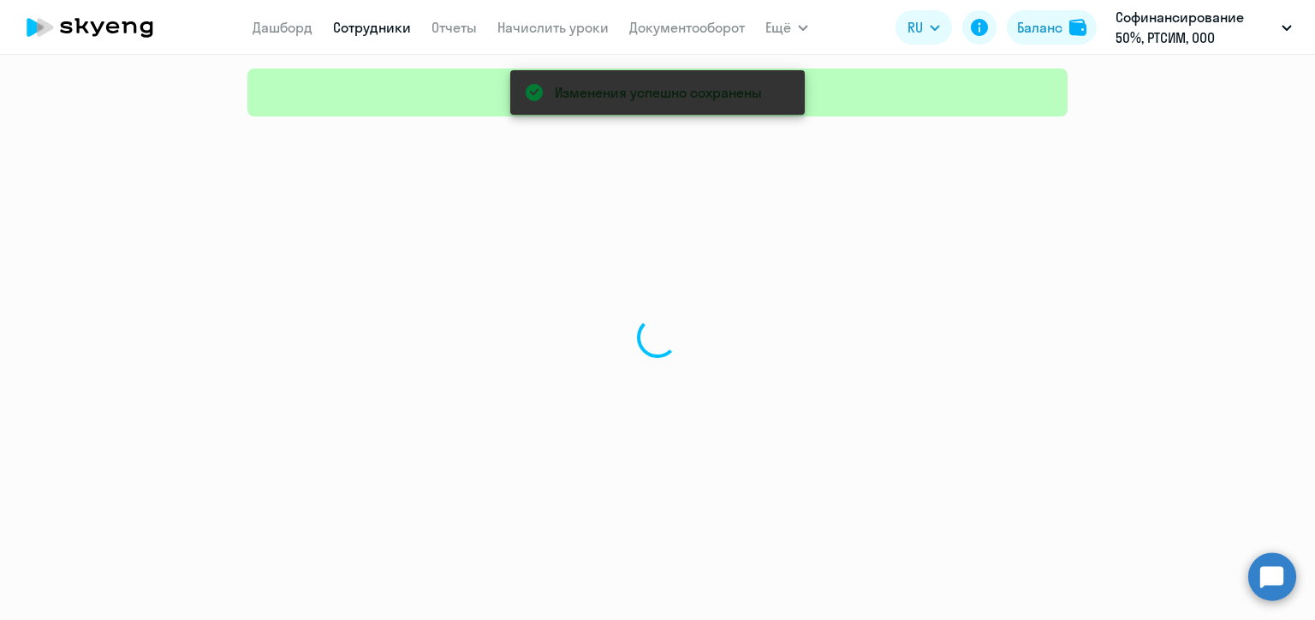
select select "30"
